Goal: Information Seeking & Learning: Learn about a topic

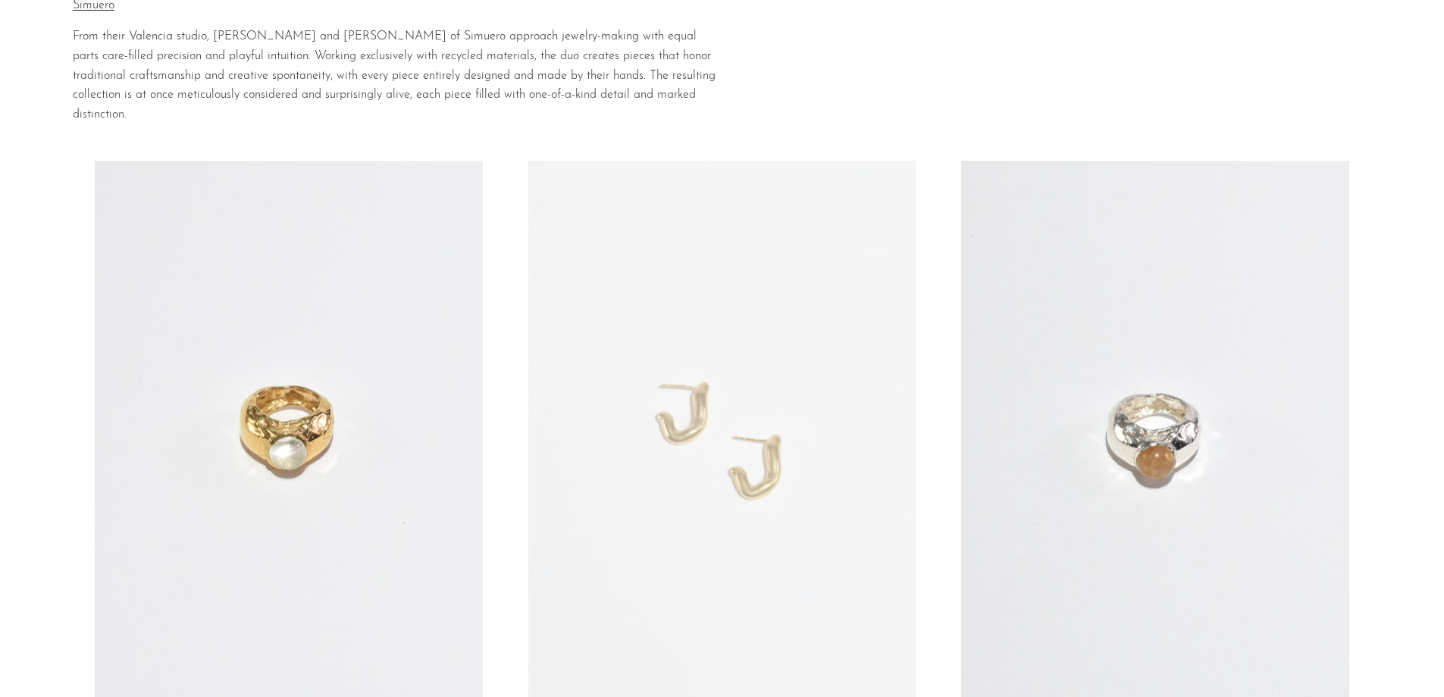
scroll to position [227, 0]
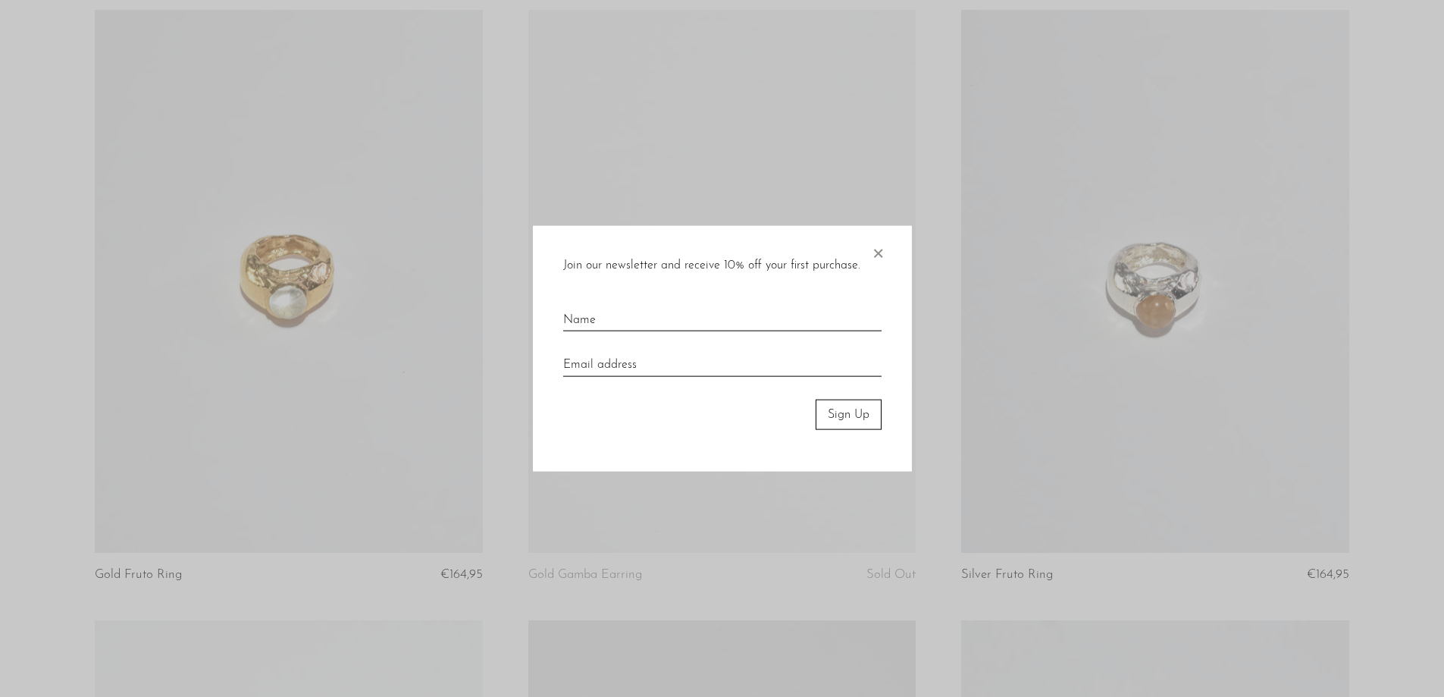
click at [884, 249] on span "×" at bounding box center [877, 249] width 15 height 49
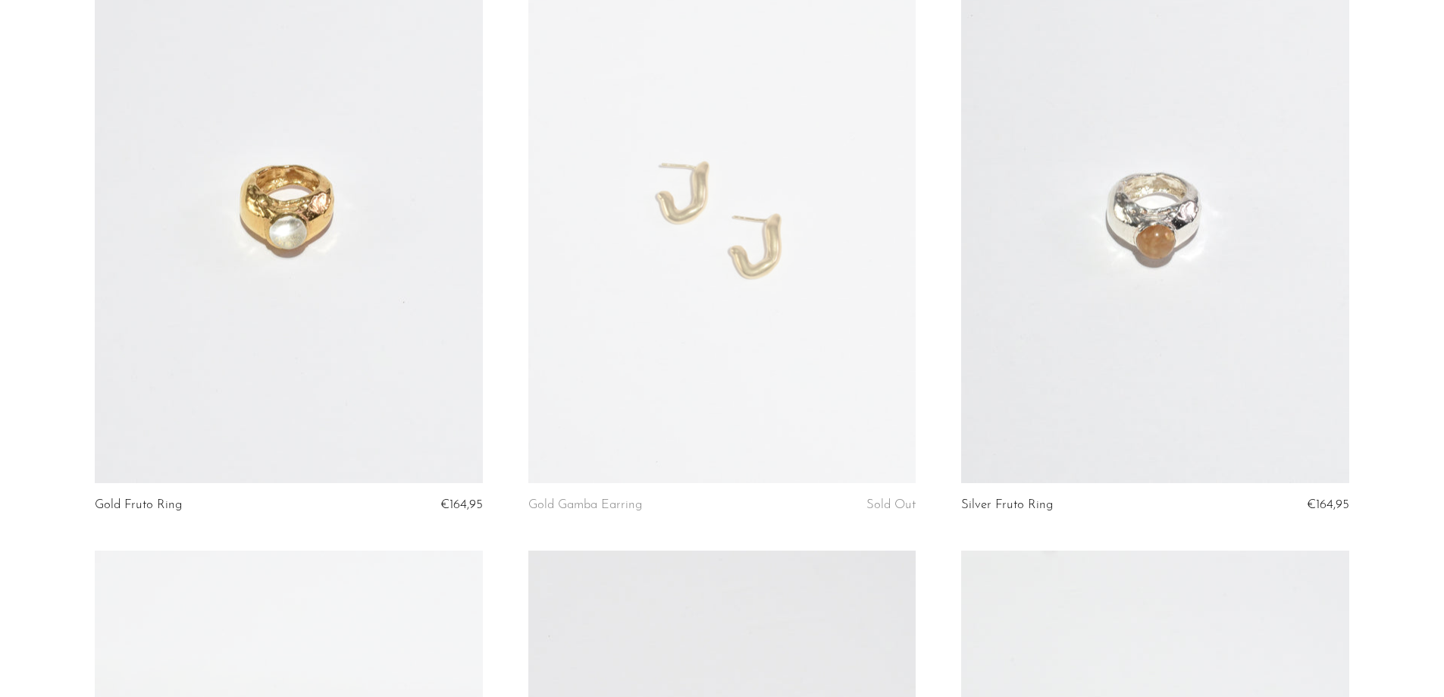
scroll to position [0, 0]
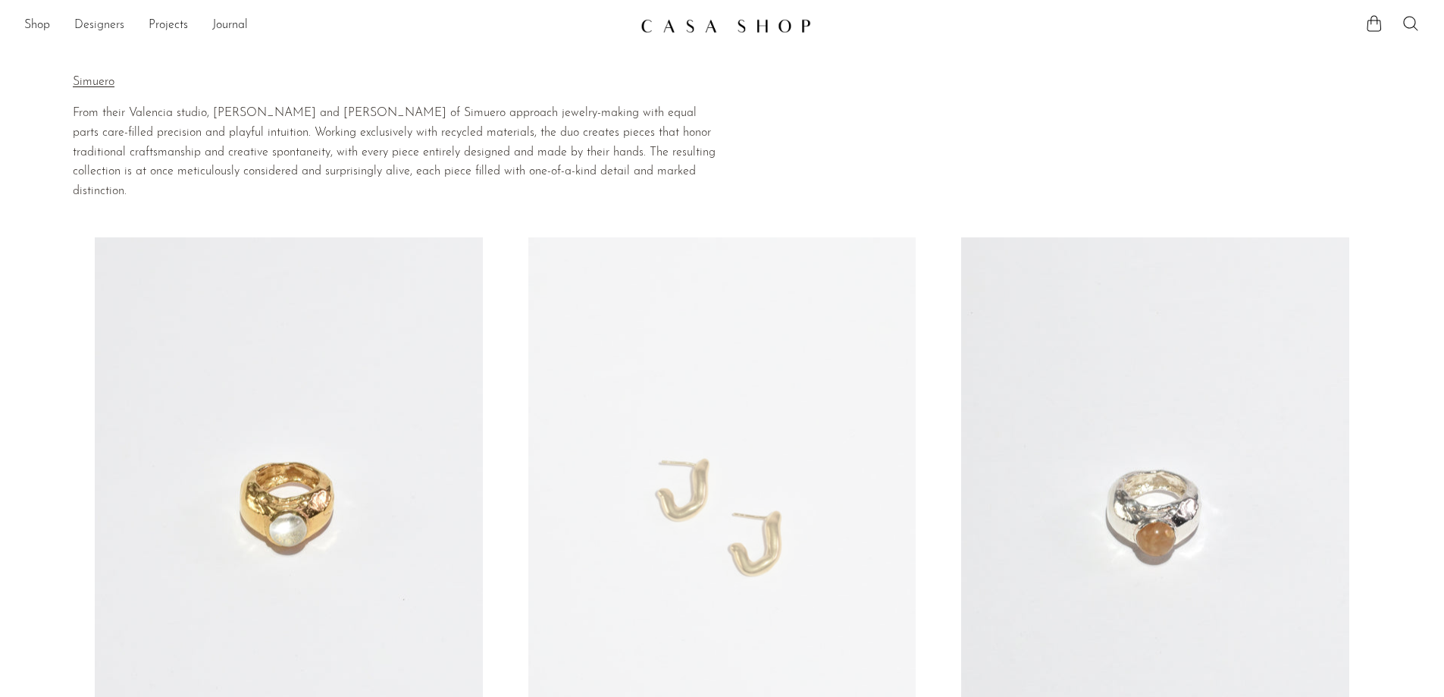
click at [108, 24] on link "Designers" at bounding box center [99, 26] width 50 height 20
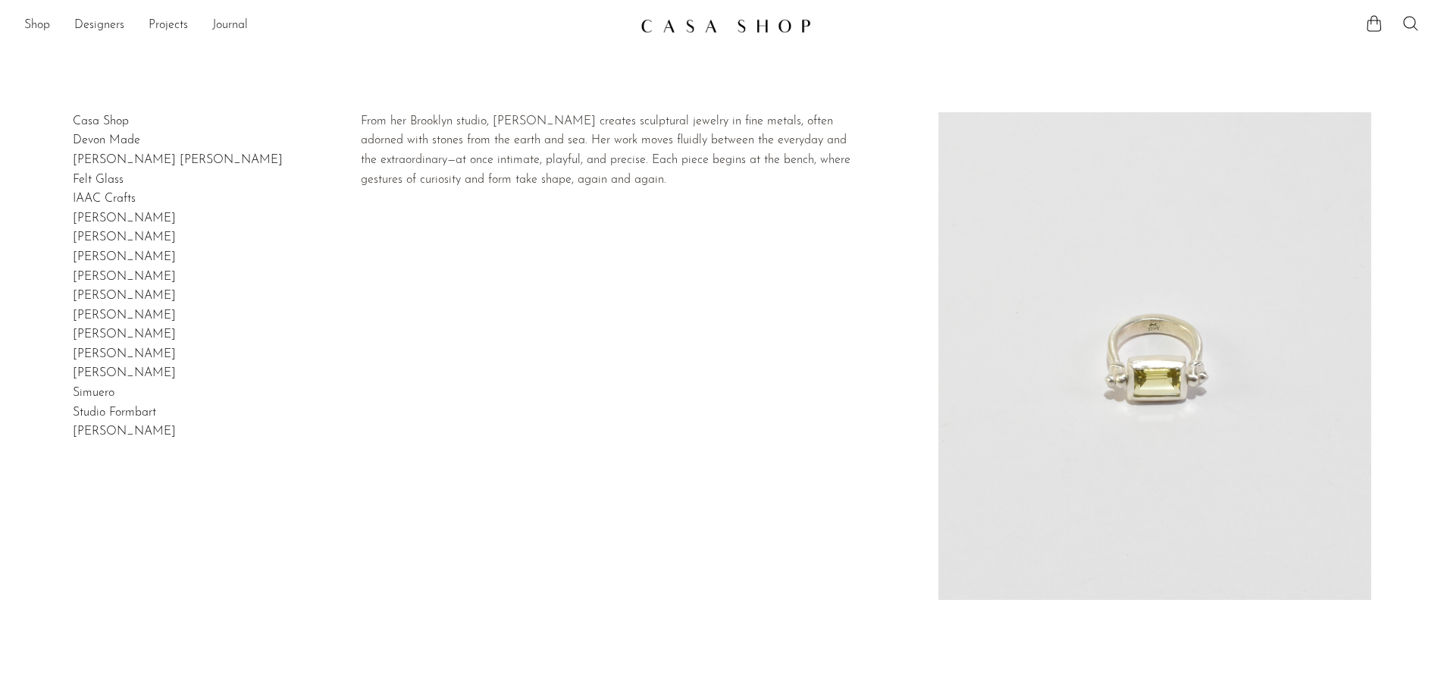
click at [114, 278] on link "[PERSON_NAME]" at bounding box center [124, 277] width 103 height 12
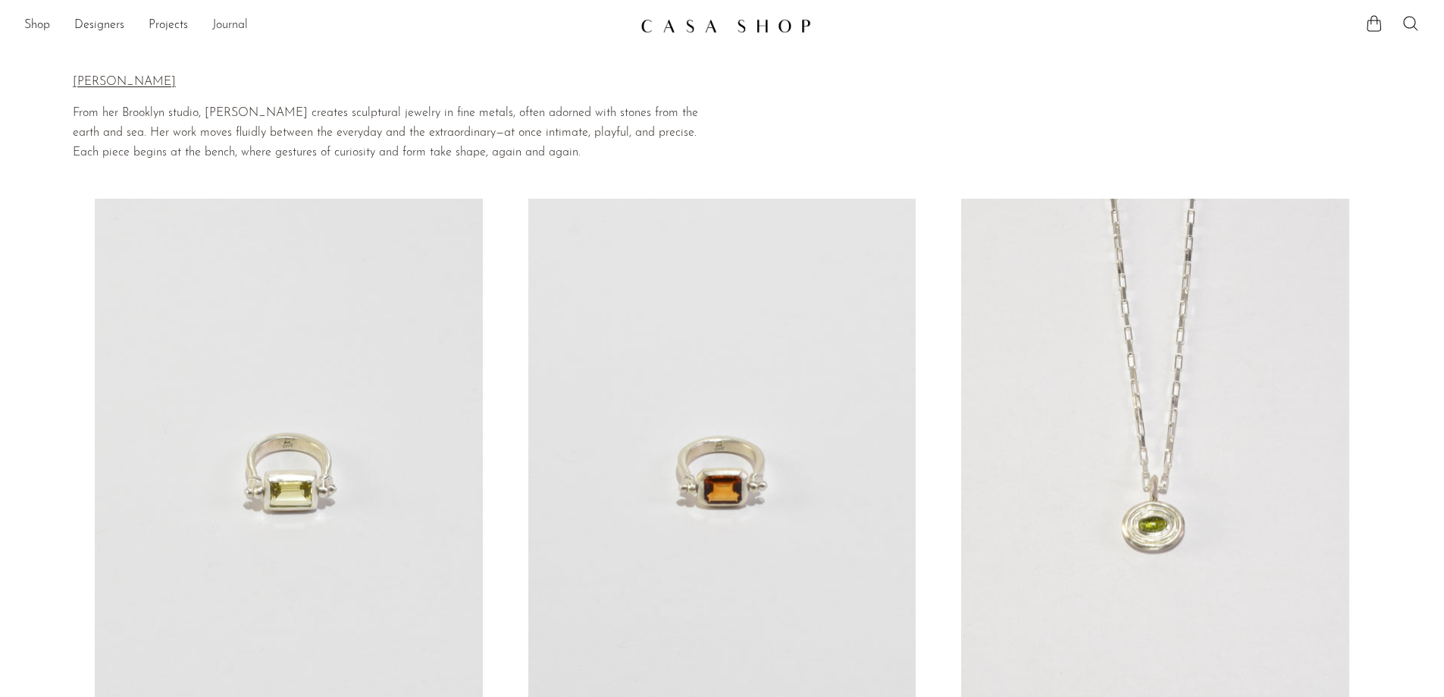
click at [233, 27] on link "Journal" at bounding box center [230, 26] width 36 height 20
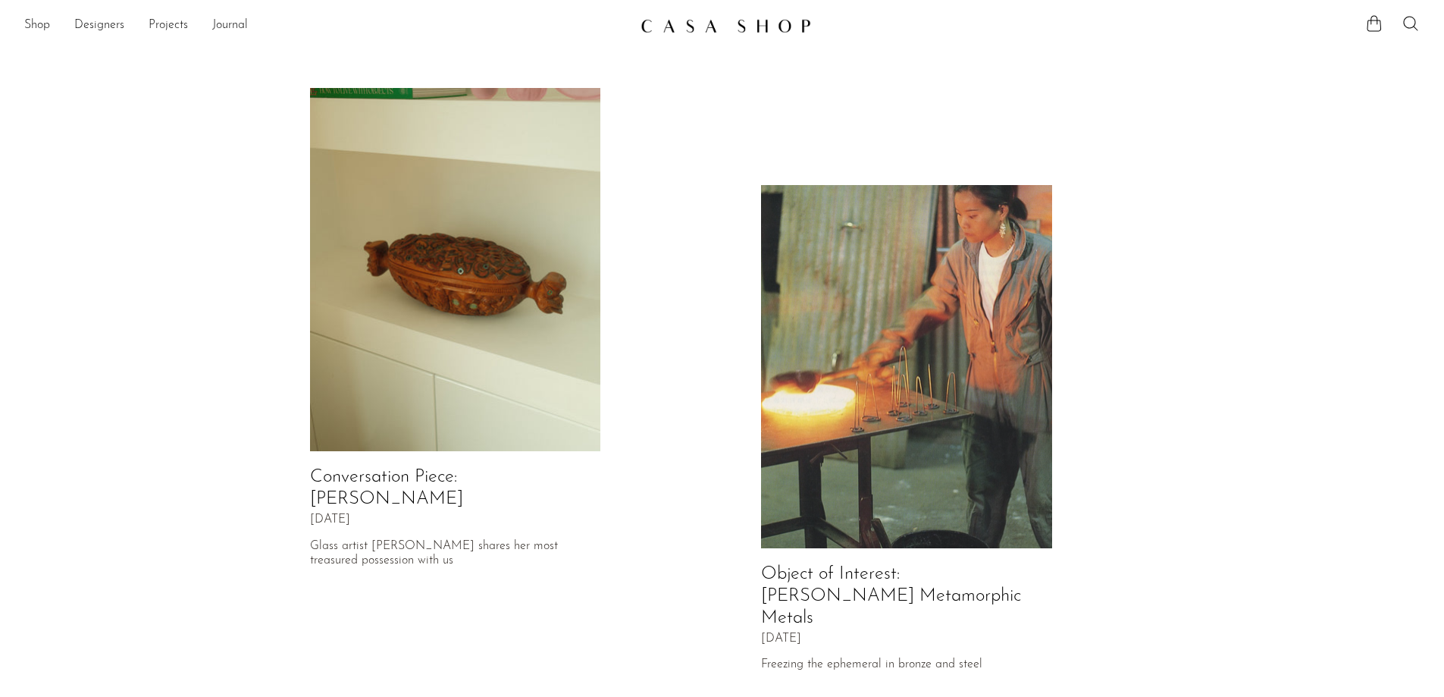
click at [447, 296] on img at bounding box center [455, 270] width 291 height 364
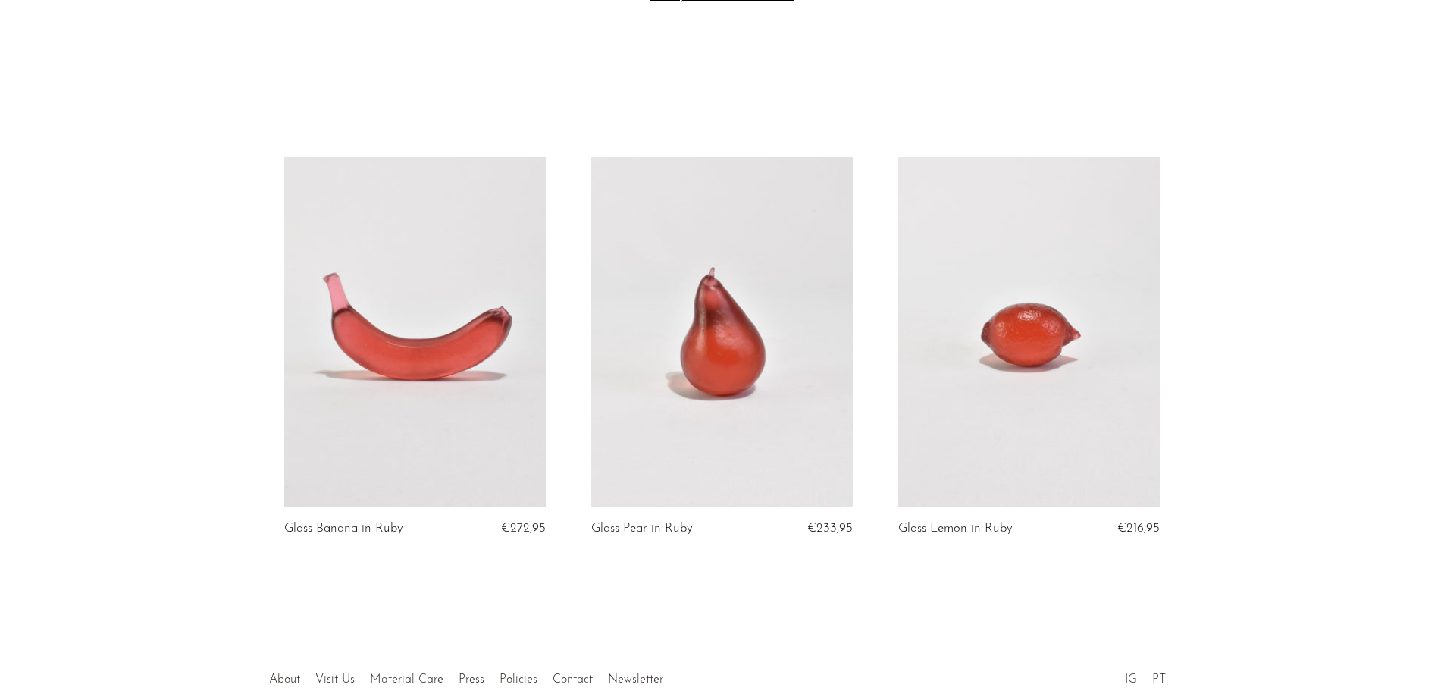
scroll to position [3885, 0]
